Goal: Check status: Check status

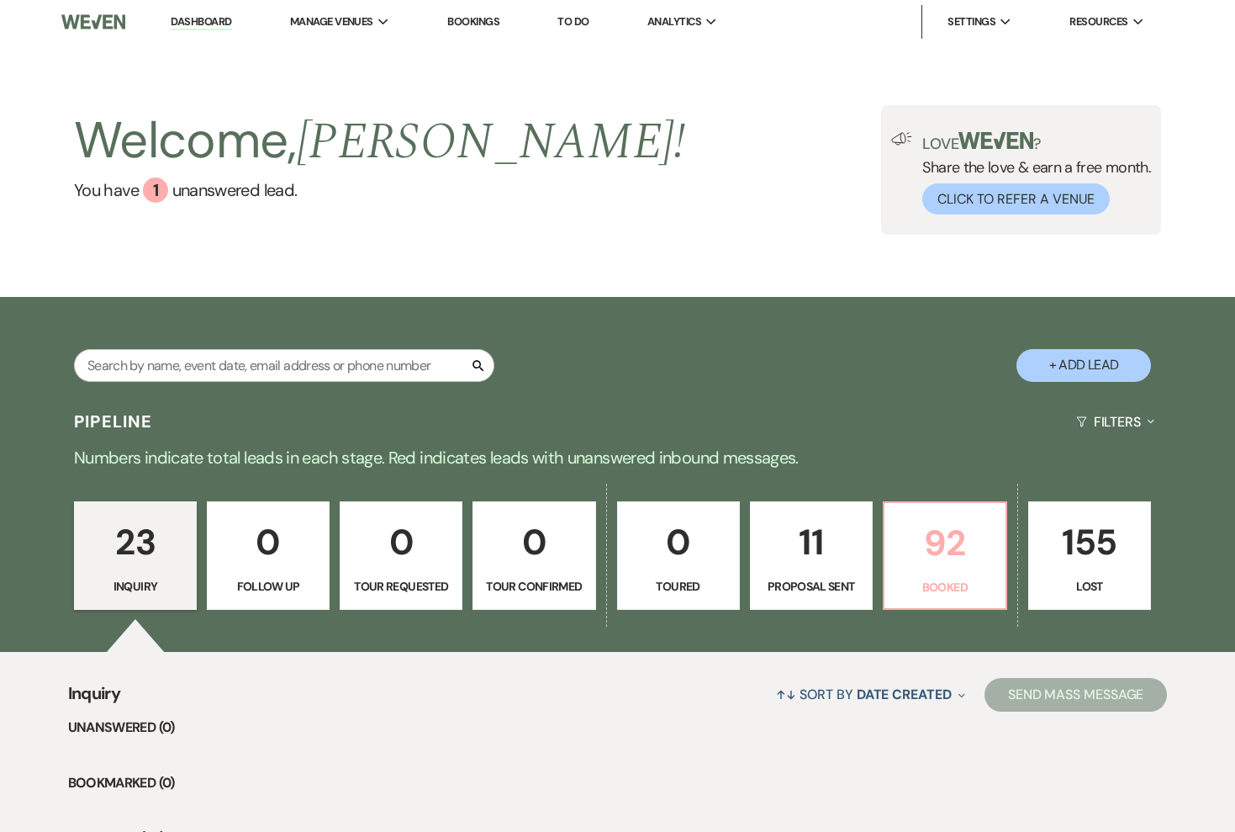
click at [885, 547] on link "92 Booked" at bounding box center [945, 555] width 124 height 109
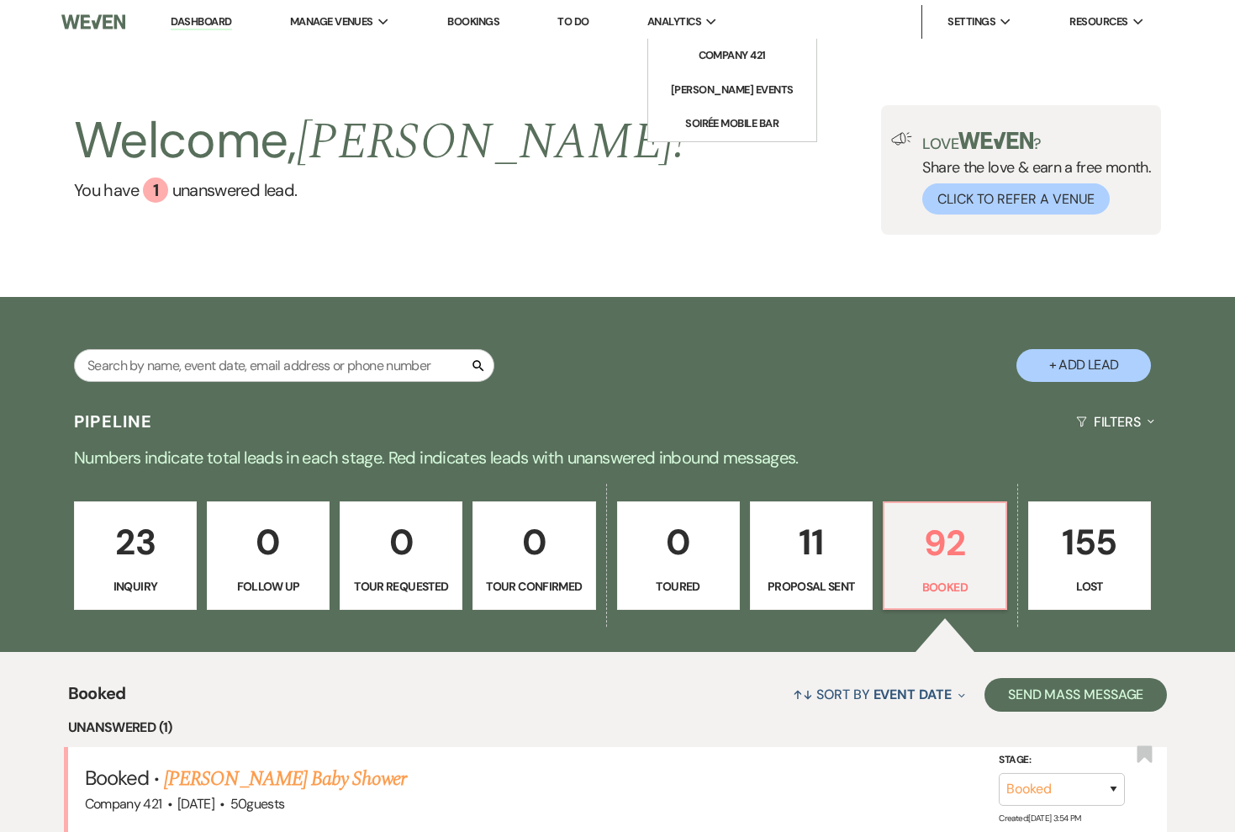
click at [681, 17] on span "Analytics" at bounding box center [674, 21] width 54 height 17
click at [703, 61] on li "Company 421" at bounding box center [732, 55] width 151 height 17
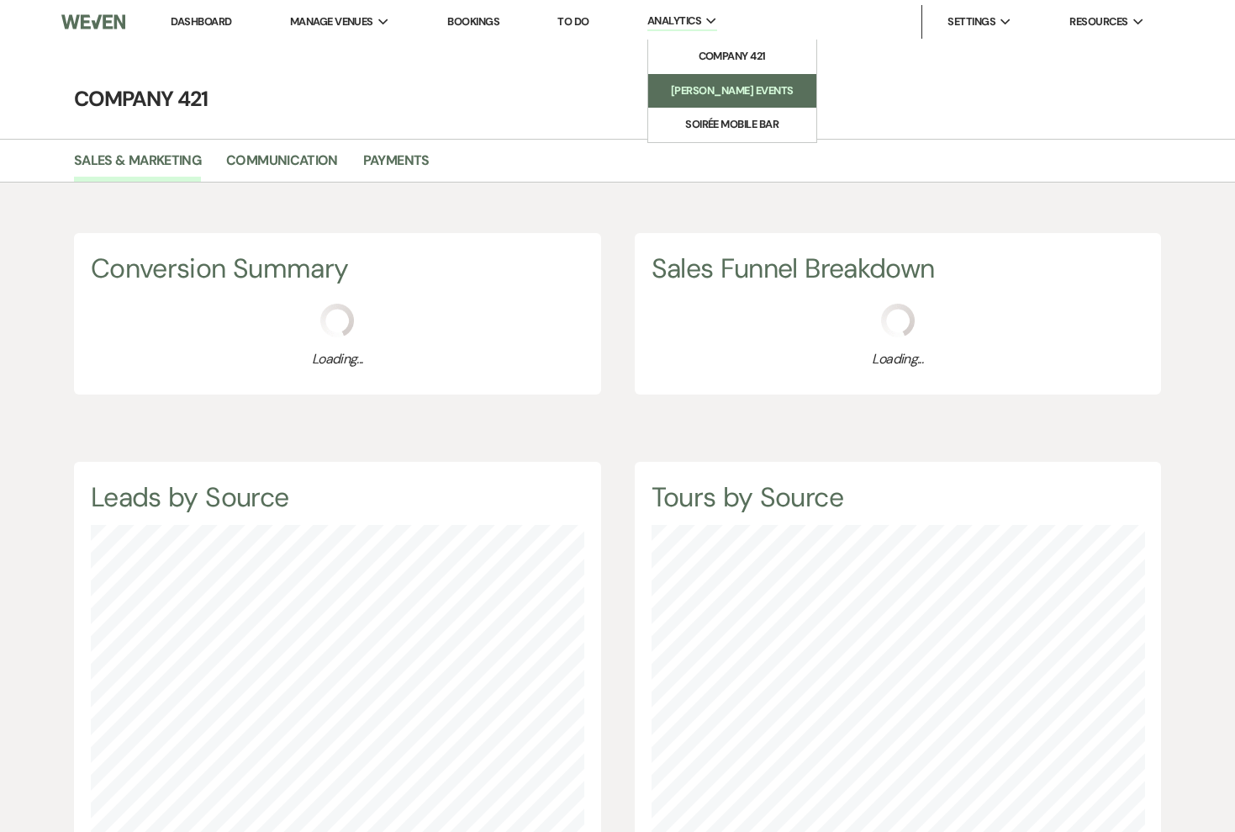
scroll to position [832, 1235]
click at [410, 163] on link "Payments" at bounding box center [396, 166] width 66 height 32
select select "2025"
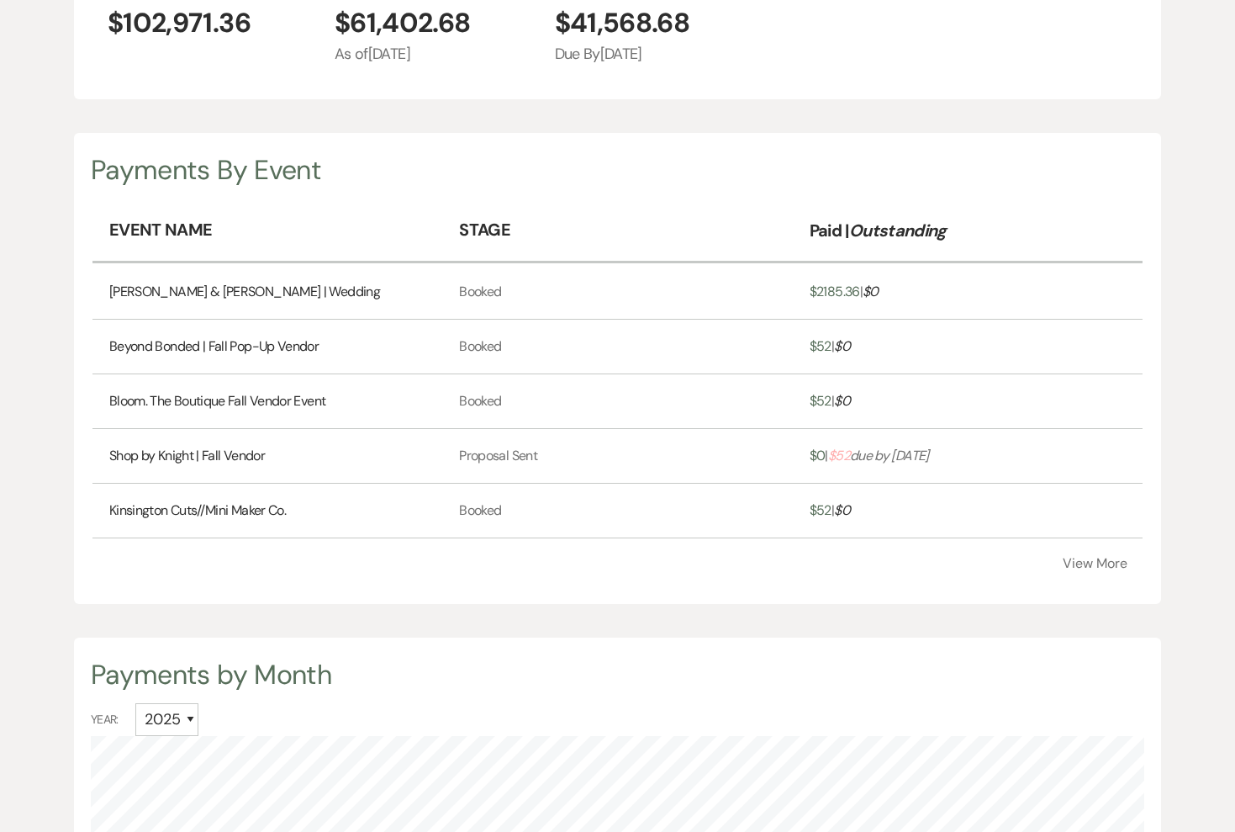
scroll to position [372, 0]
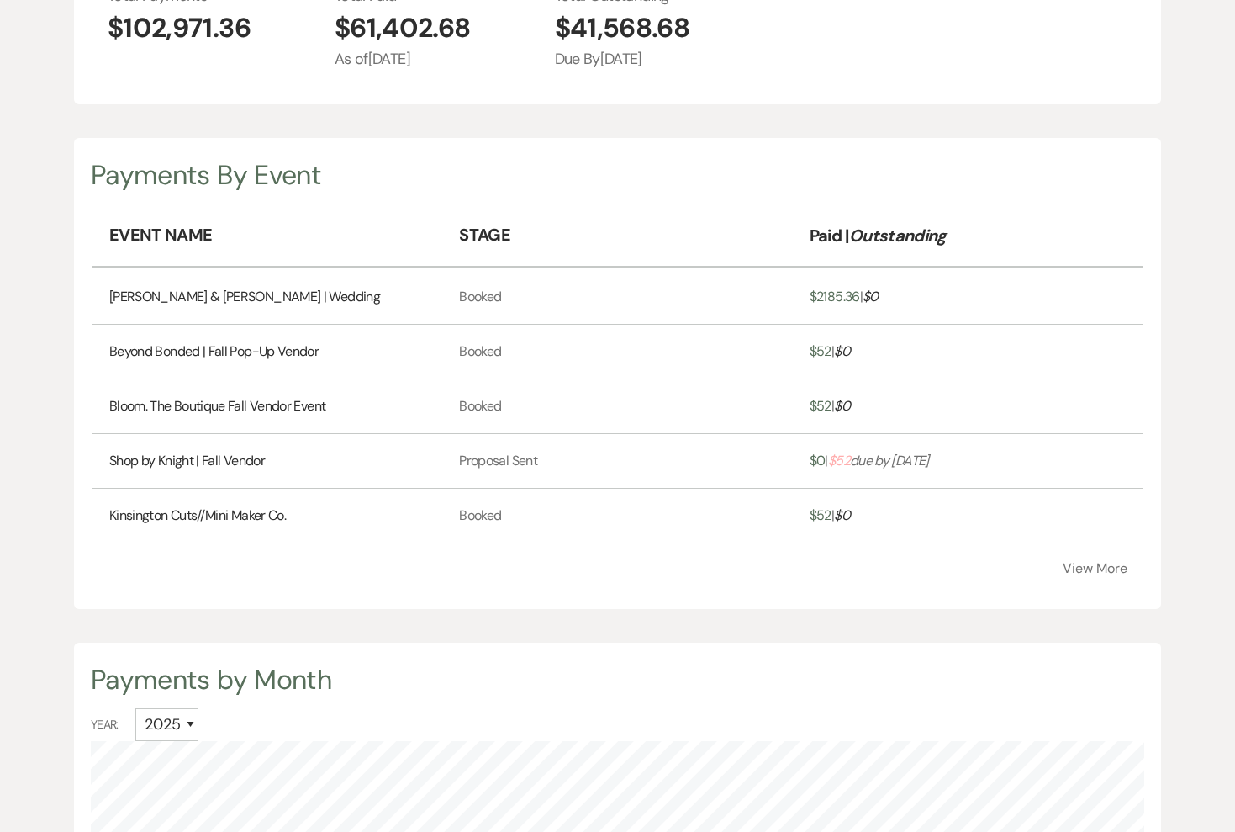
click at [1067, 564] on button "View More" at bounding box center [1095, 568] width 65 height 13
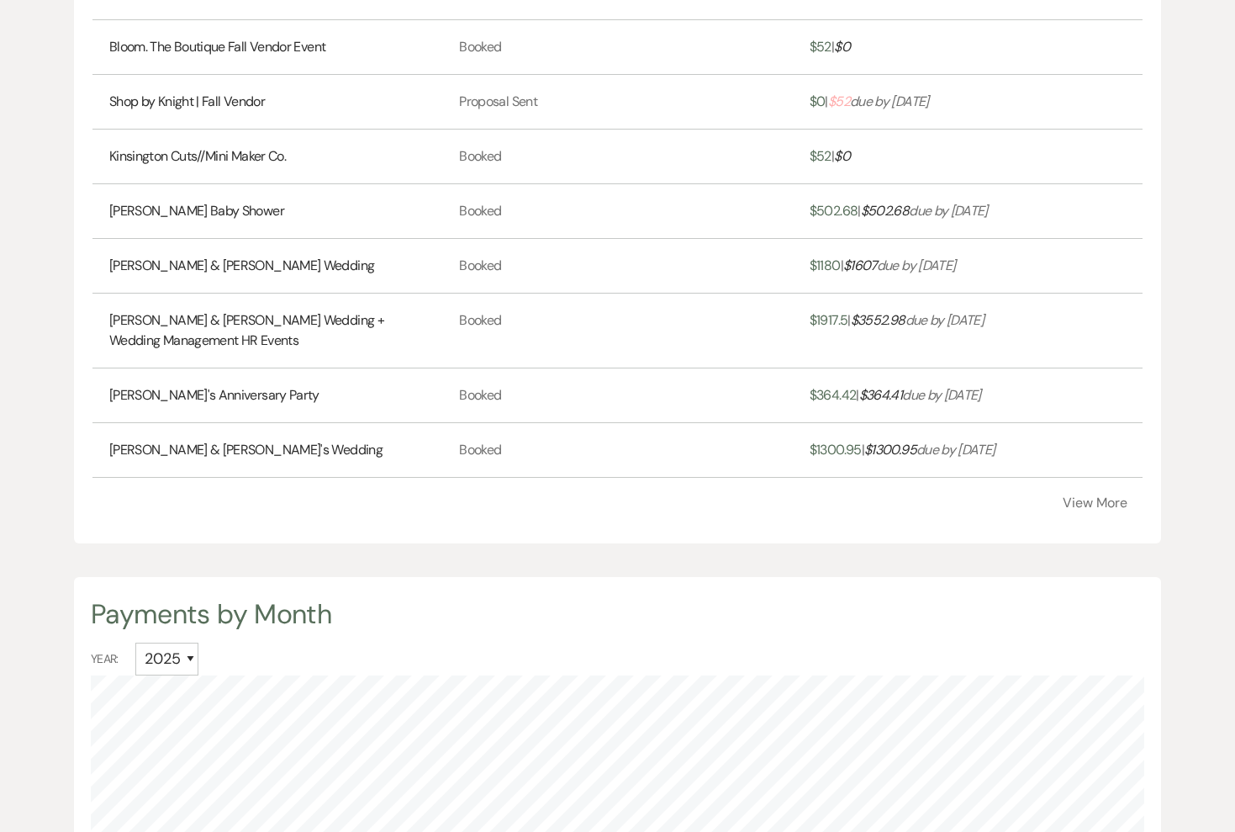
scroll to position [732, 0]
click at [1084, 504] on button "View More" at bounding box center [1095, 501] width 65 height 13
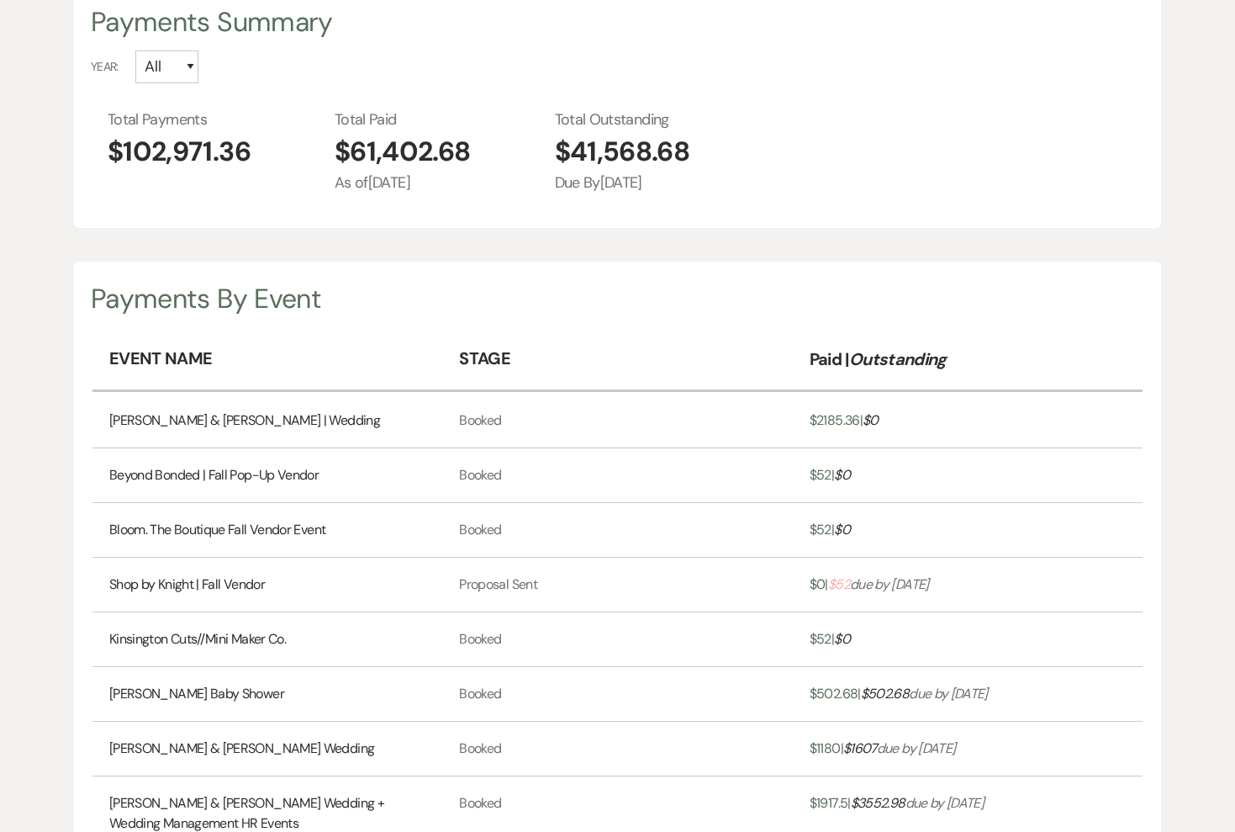
scroll to position [250, 0]
click at [254, 420] on link "[PERSON_NAME] & [PERSON_NAME] | Wedding" at bounding box center [244, 419] width 271 height 20
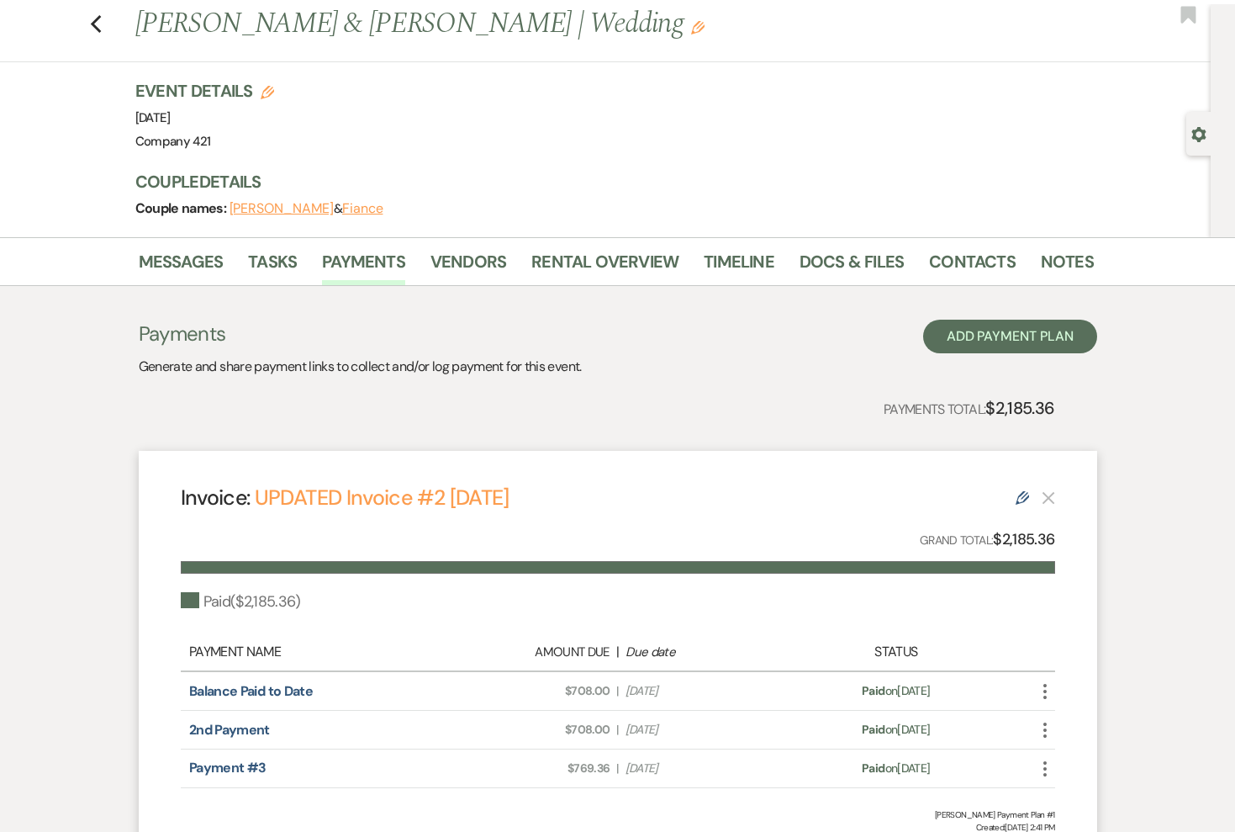
scroll to position [36, 0]
